Goal: Information Seeking & Learning: Learn about a topic

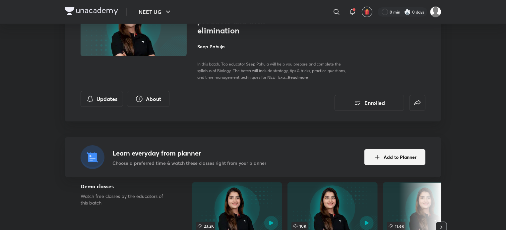
scroll to position [74, 0]
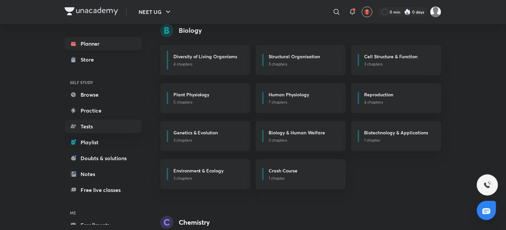
drag, startPoint x: 0, startPoint y: 0, endPoint x: 101, endPoint y: 42, distance: 109.8
click at [101, 42] on link "Planner" at bounding box center [103, 43] width 77 height 13
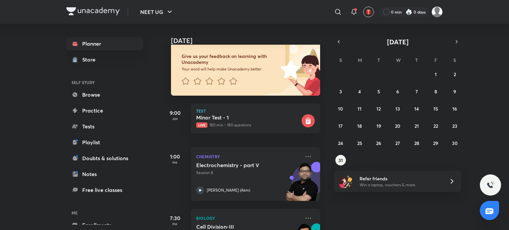
scroll to position [40, 0]
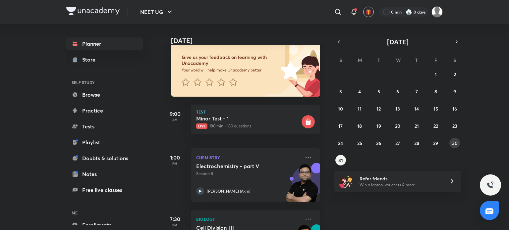
click at [457, 142] on abbr "30" at bounding box center [455, 143] width 6 height 6
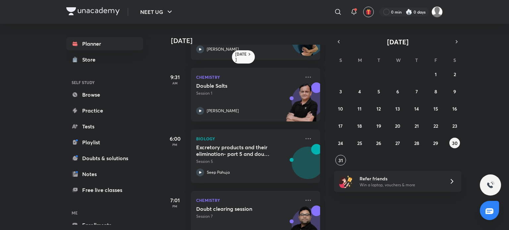
scroll to position [133, 0]
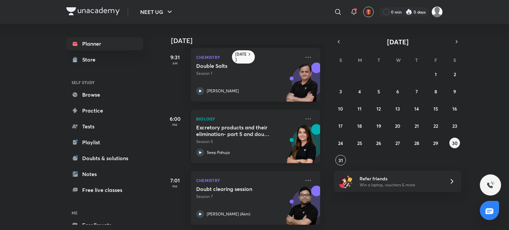
click at [198, 149] on icon at bounding box center [200, 153] width 8 height 8
